Goal: Information Seeking & Learning: Learn about a topic

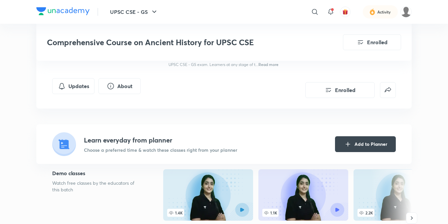
scroll to position [165, 0]
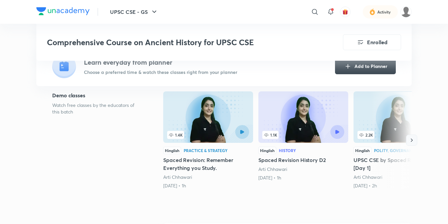
click at [411, 142] on icon "button" at bounding box center [412, 140] width 2 height 3
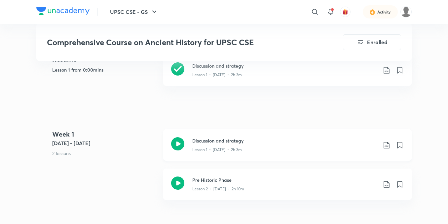
scroll to position [363, 0]
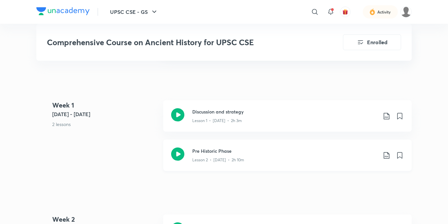
click at [210, 154] on h3 "Pre Historic Phase" at bounding box center [284, 151] width 185 height 7
click at [69, 7] on div "UPSC CSE - GS ​ Activity" at bounding box center [223, 12] width 375 height 24
click at [74, 10] on img at bounding box center [62, 11] width 53 height 8
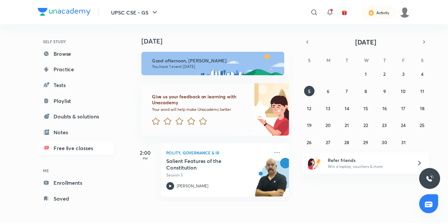
scroll to position [41, 0]
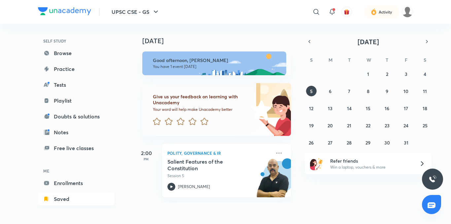
click at [62, 199] on link "Saved" at bounding box center [76, 198] width 77 height 13
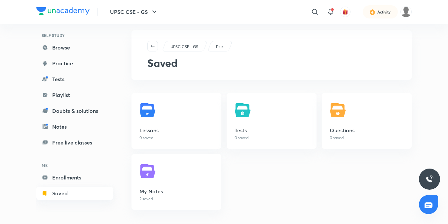
scroll to position [41, 0]
click at [83, 172] on link "Enrollments" at bounding box center [74, 176] width 77 height 13
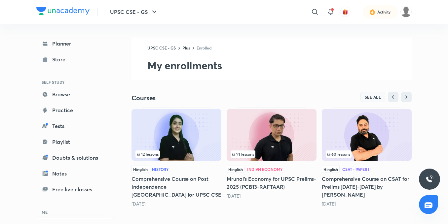
click at [376, 95] on span "SEE ALL" at bounding box center [372, 97] width 17 height 5
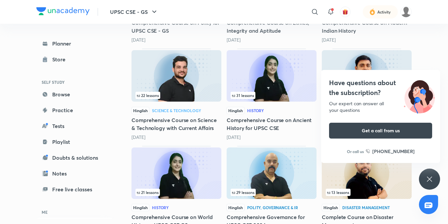
scroll to position [702, 0]
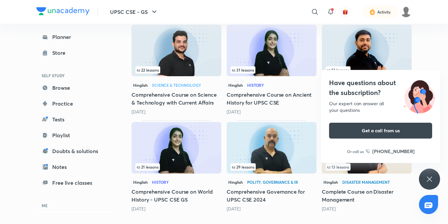
click at [428, 172] on div "Have questions about the subscription? Our expert can answer all your questions…" at bounding box center [428, 179] width 21 height 21
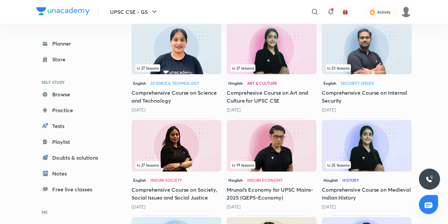
scroll to position [528, 0]
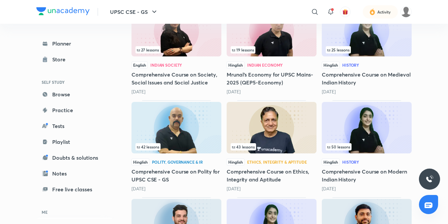
click at [182, 148] on div "42 lessons" at bounding box center [176, 146] width 82 height 7
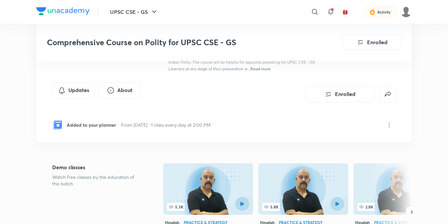
scroll to position [165, 0]
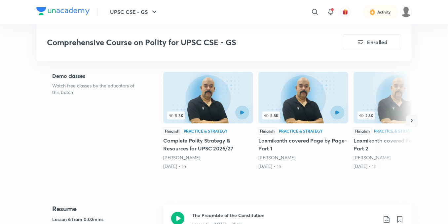
click at [413, 118] on icon "button" at bounding box center [411, 120] width 7 height 7
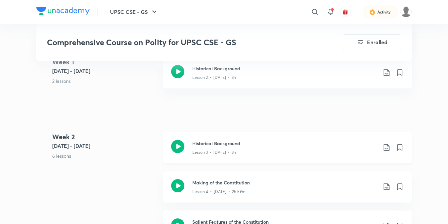
scroll to position [429, 0]
click at [175, 144] on icon at bounding box center [177, 146] width 13 height 13
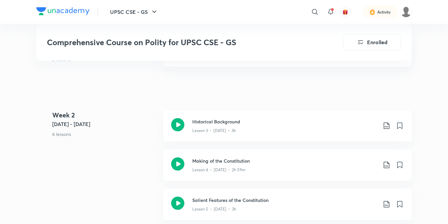
scroll to position [462, 0]
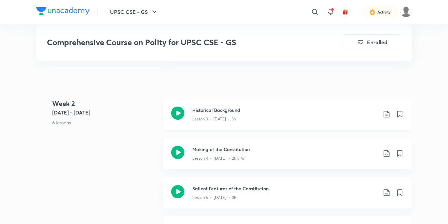
click at [180, 117] on icon at bounding box center [177, 113] width 13 height 13
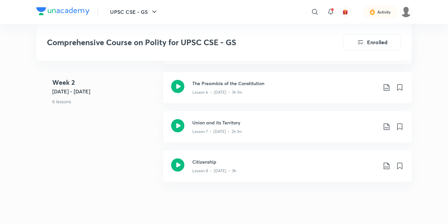
scroll to position [660, 0]
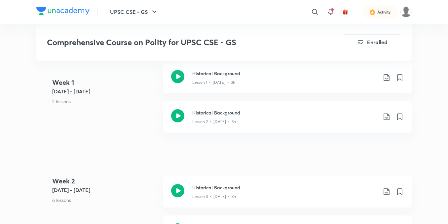
scroll to position [396, 0]
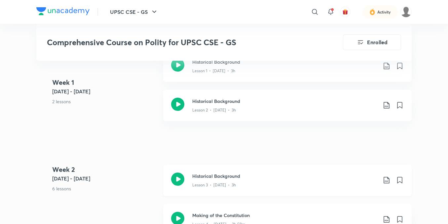
click at [183, 177] on icon at bounding box center [177, 179] width 13 height 13
